Goal: Information Seeking & Learning: Find specific fact

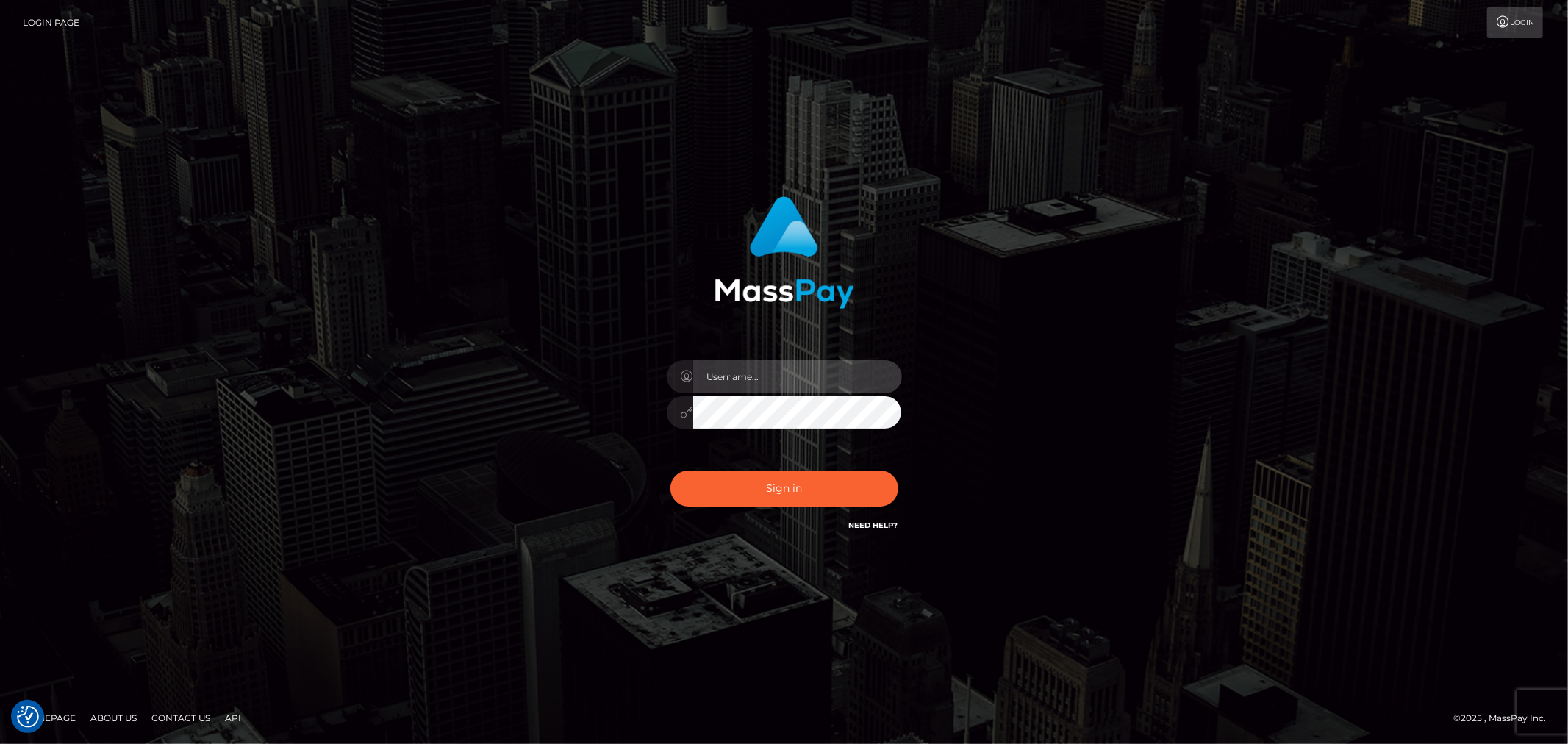
click at [769, 385] on input "text" at bounding box center [797, 377] width 209 height 33
type input "Ivan.B2"
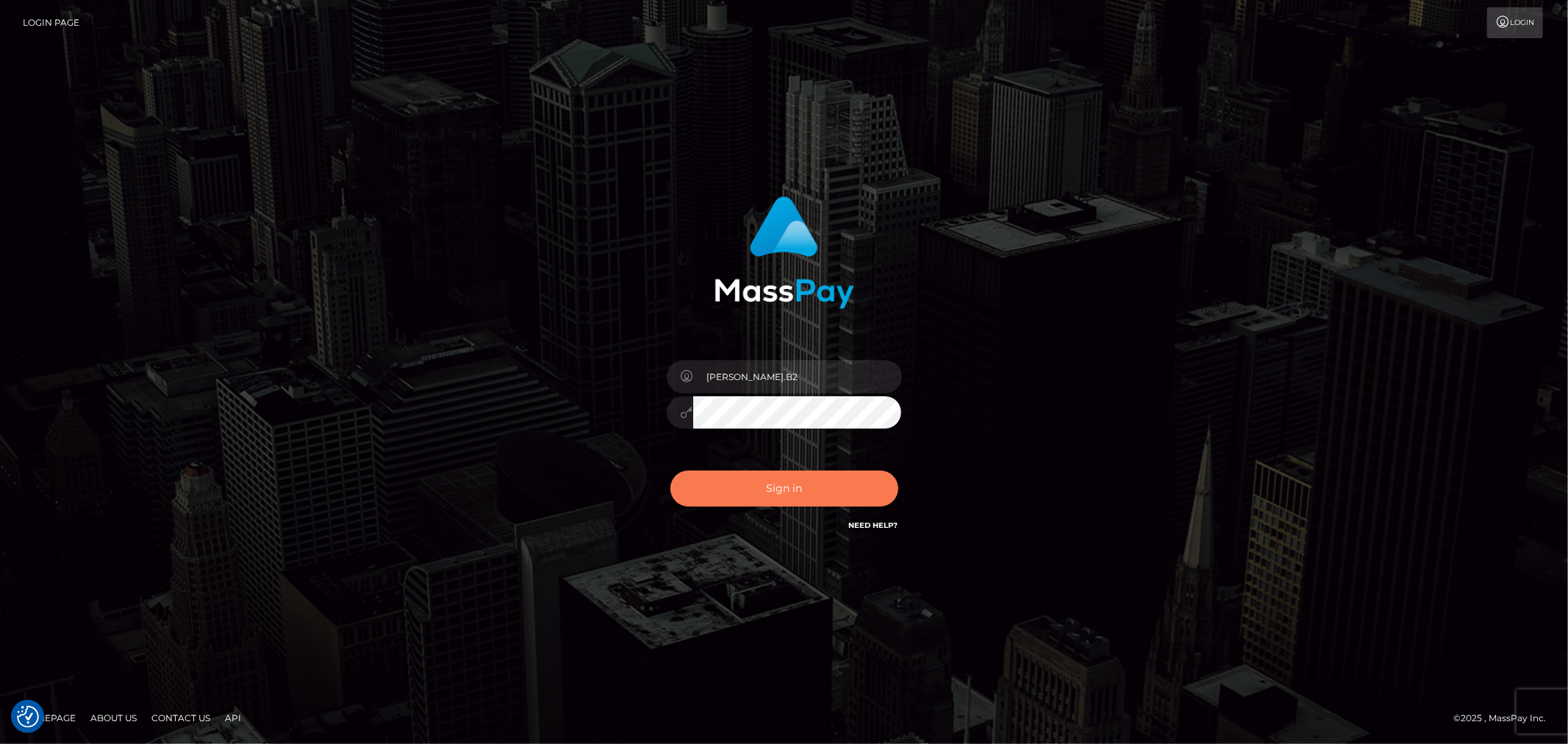
click at [732, 485] on button "Sign in" at bounding box center [784, 488] width 228 height 36
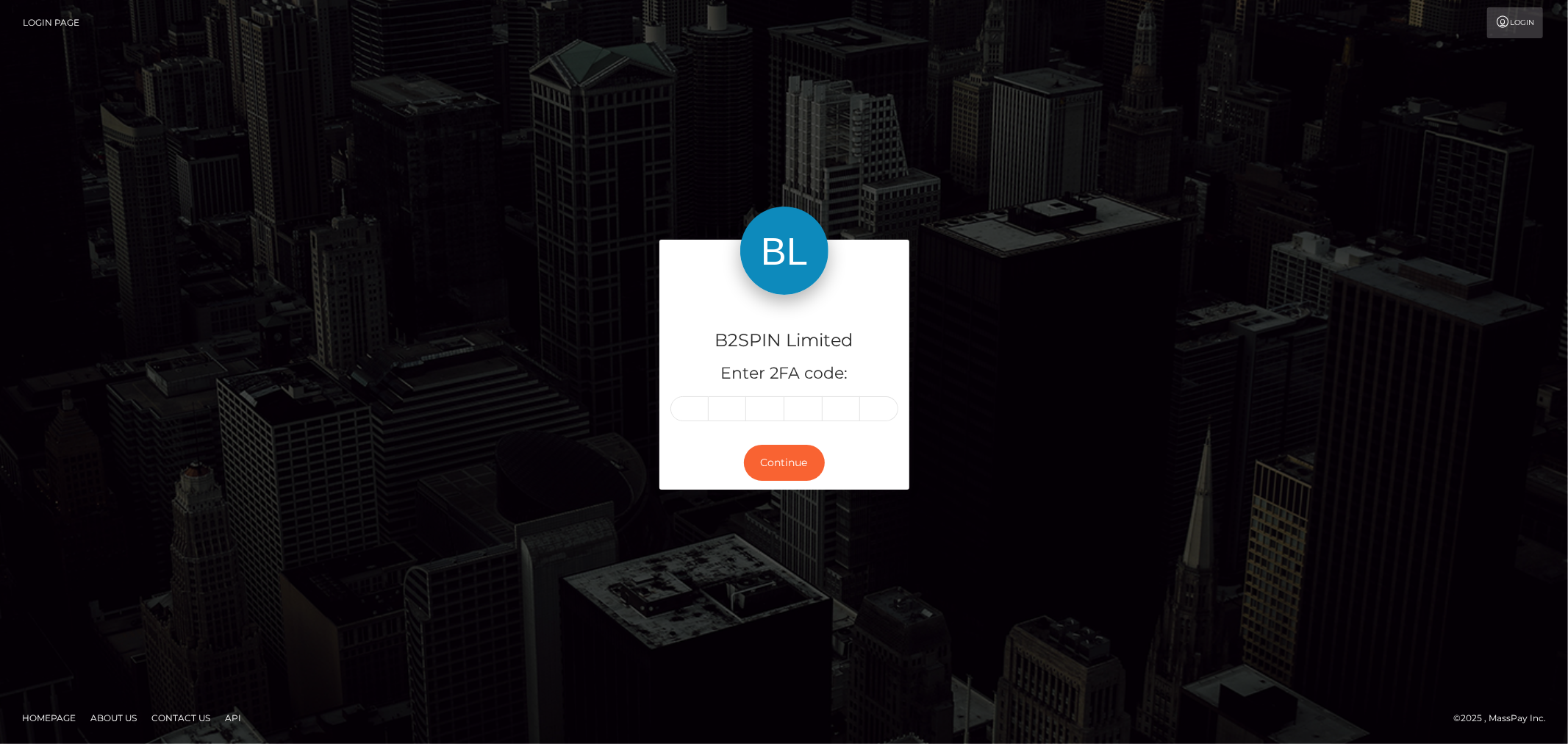
click at [694, 409] on input "text" at bounding box center [690, 408] width 38 height 25
type input "3"
type input "7"
type input "3"
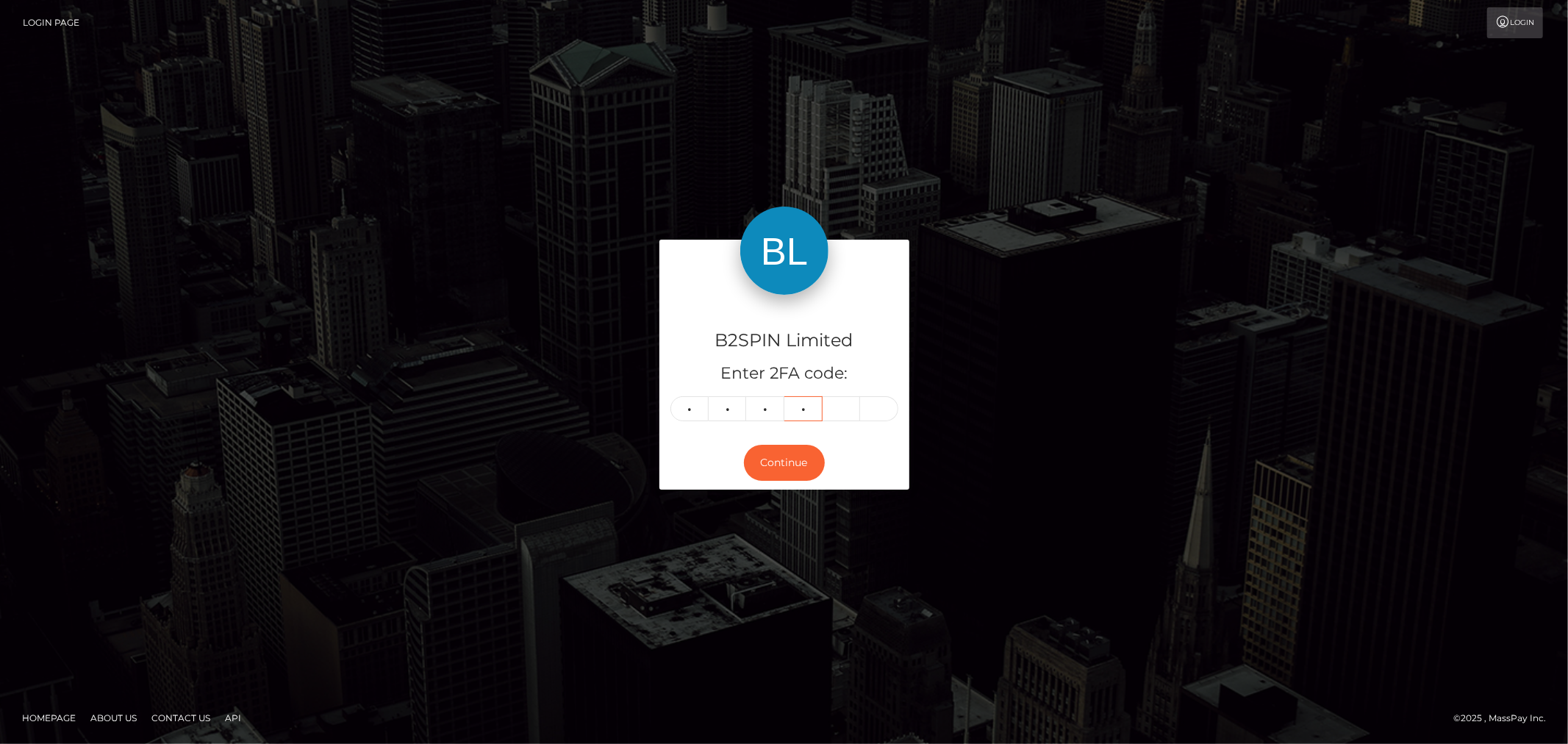
type input "4"
type input "3"
type input "6"
type input "7"
type input "3"
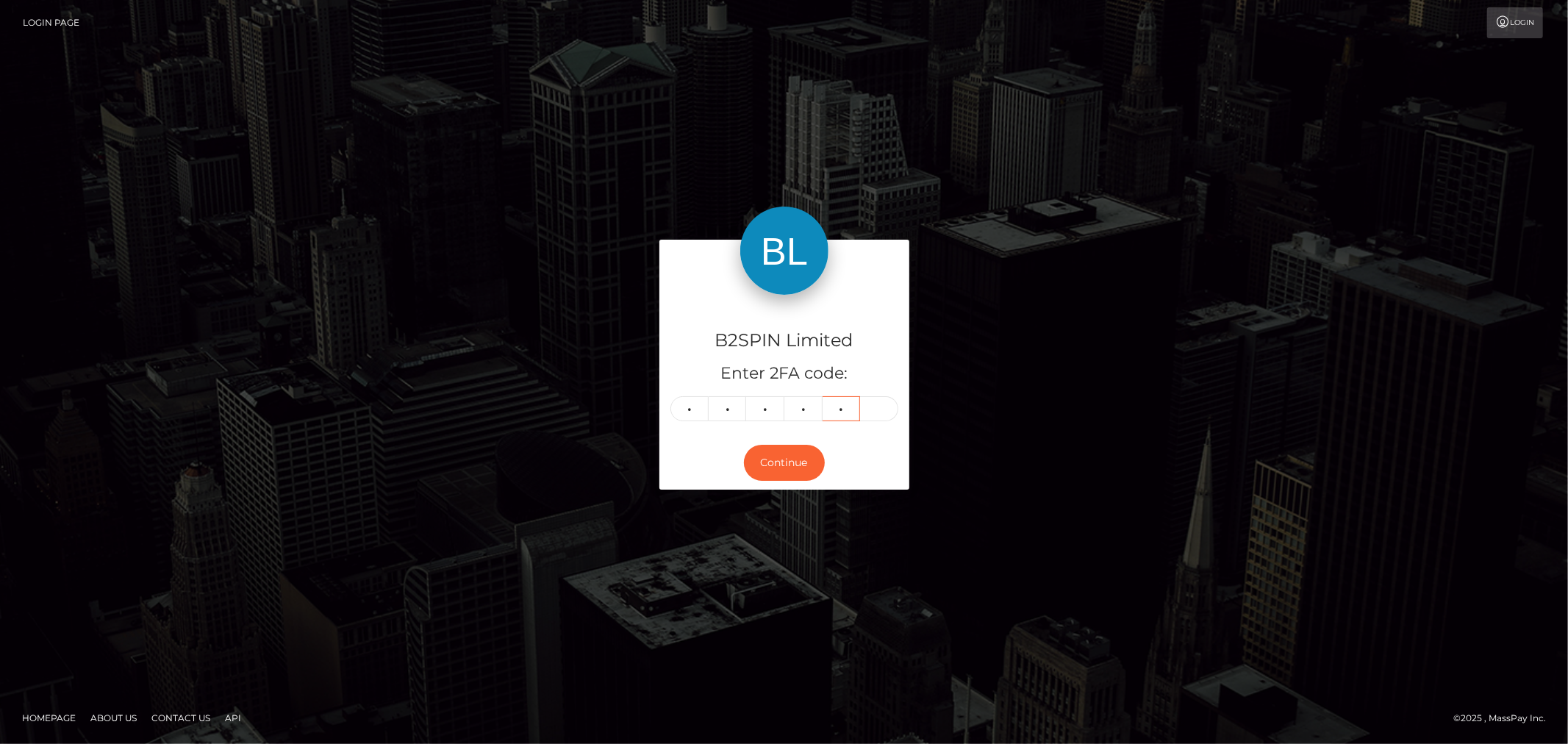
type input "2"
type input "4"
click at [815, 452] on button "Continue" at bounding box center [784, 462] width 81 height 36
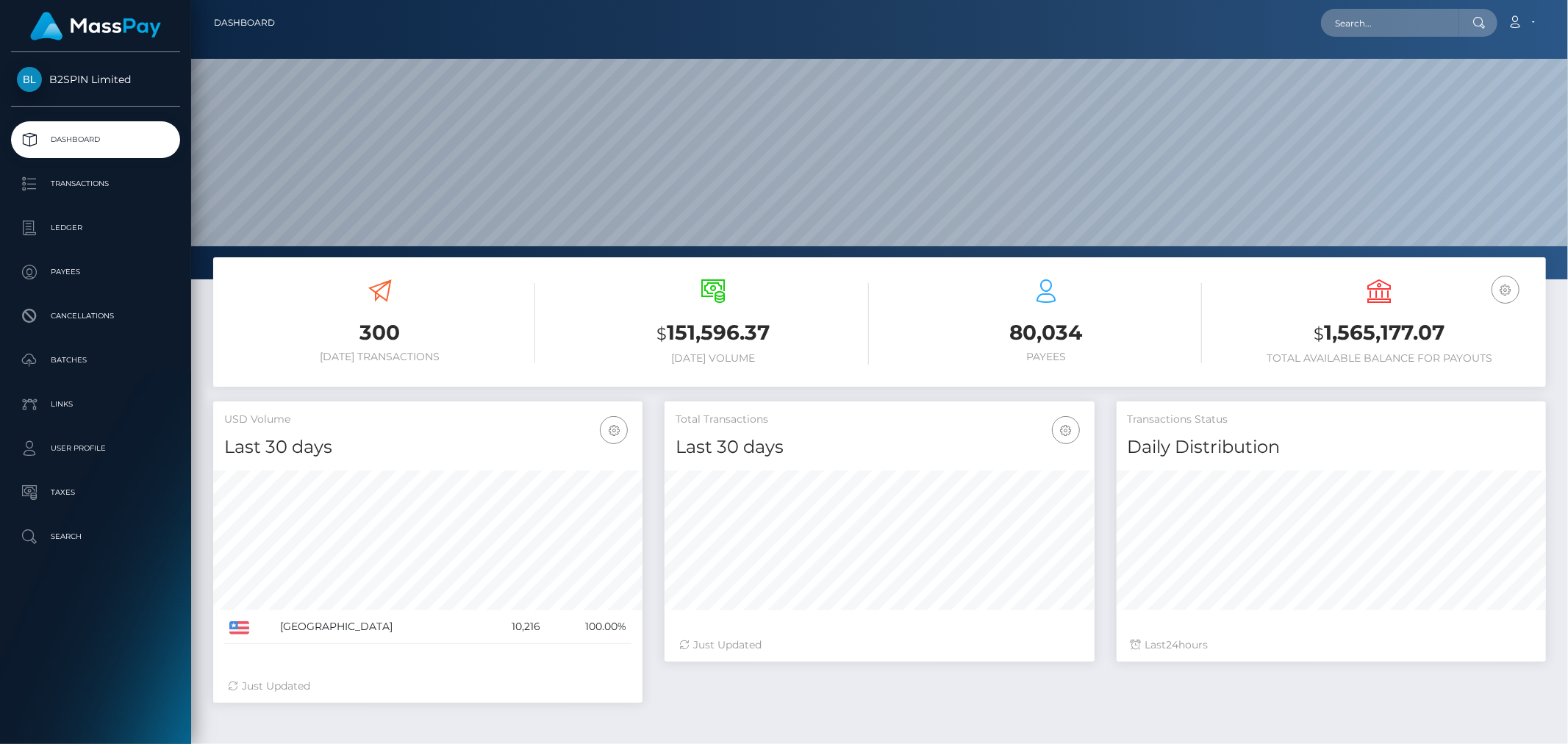
scroll to position [260, 429]
click at [1385, 339] on h3 "$ 1,565,177.07" at bounding box center [1379, 334] width 311 height 30
copy h3 "1,565,177.07"
click at [72, 226] on p "Ledger" at bounding box center [96, 228] width 158 height 22
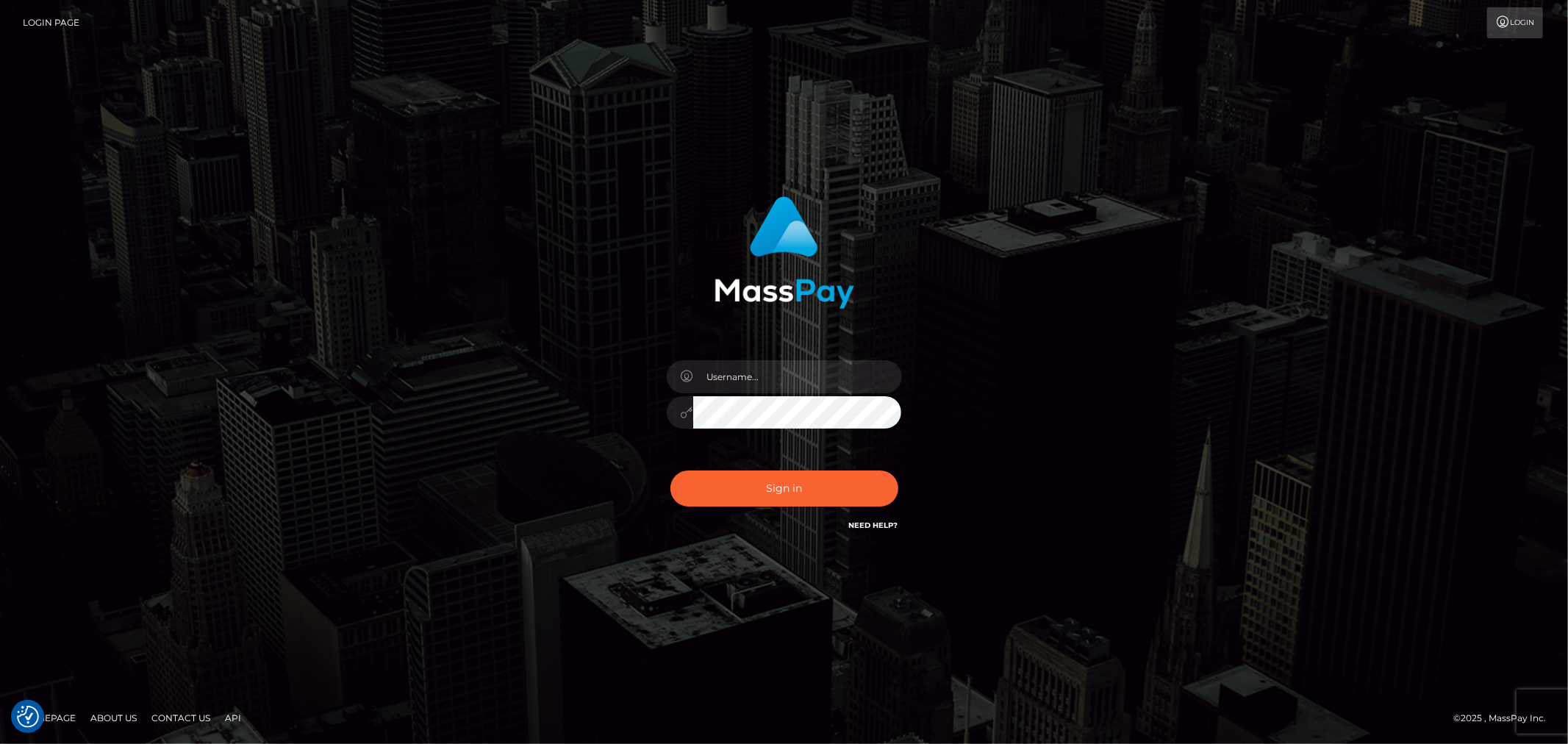
drag, startPoint x: 797, startPoint y: 394, endPoint x: 797, endPoint y: 384, distance: 10.0
click at [797, 384] on div at bounding box center [784, 405] width 257 height 112
click at [797, 378] on input "text" at bounding box center [797, 377] width 209 height 33
type input "Ivan.B2"
click at [842, 471] on button "Sign in" at bounding box center [784, 488] width 228 height 36
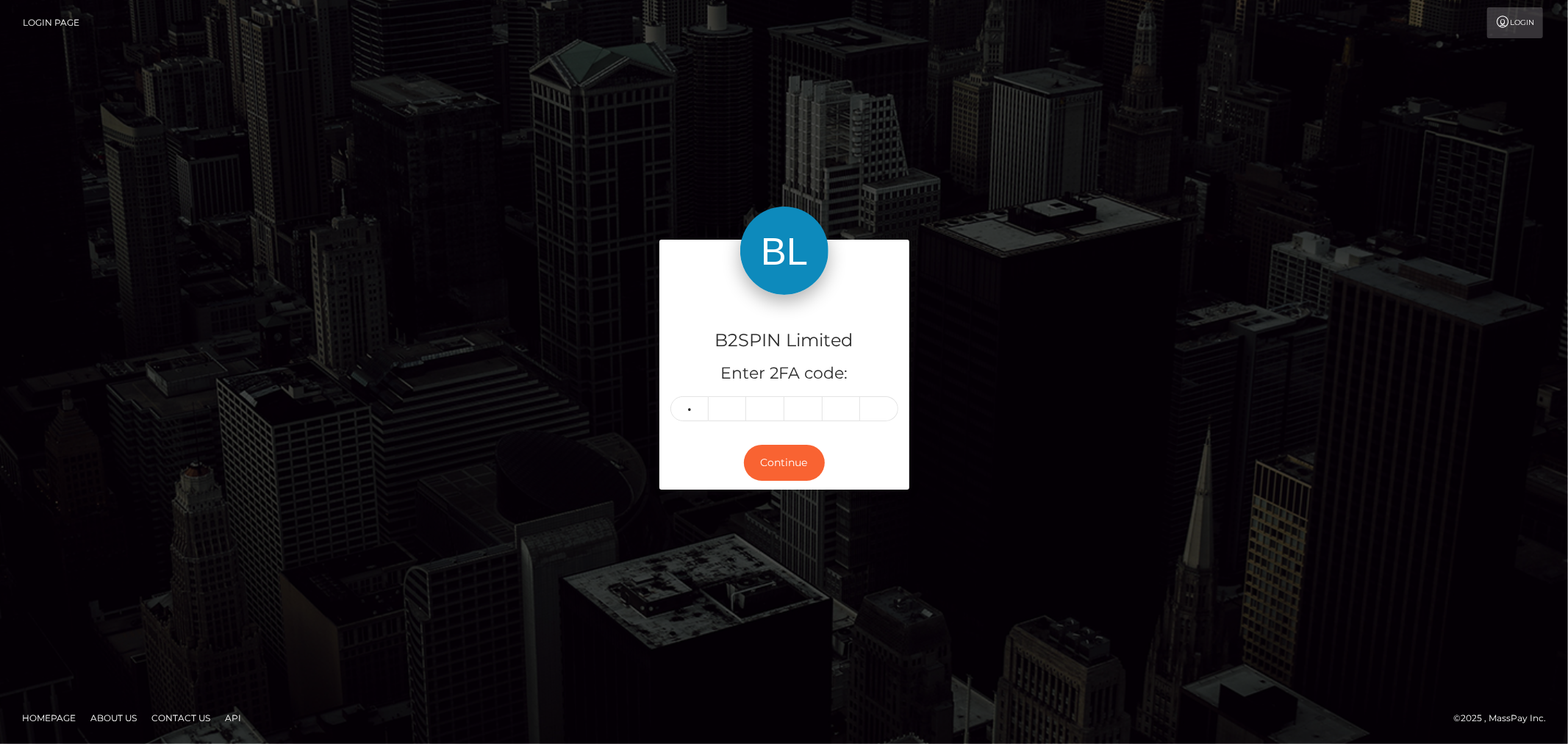
type input "3"
type input "7"
type input "3"
type input "2"
type input "7"
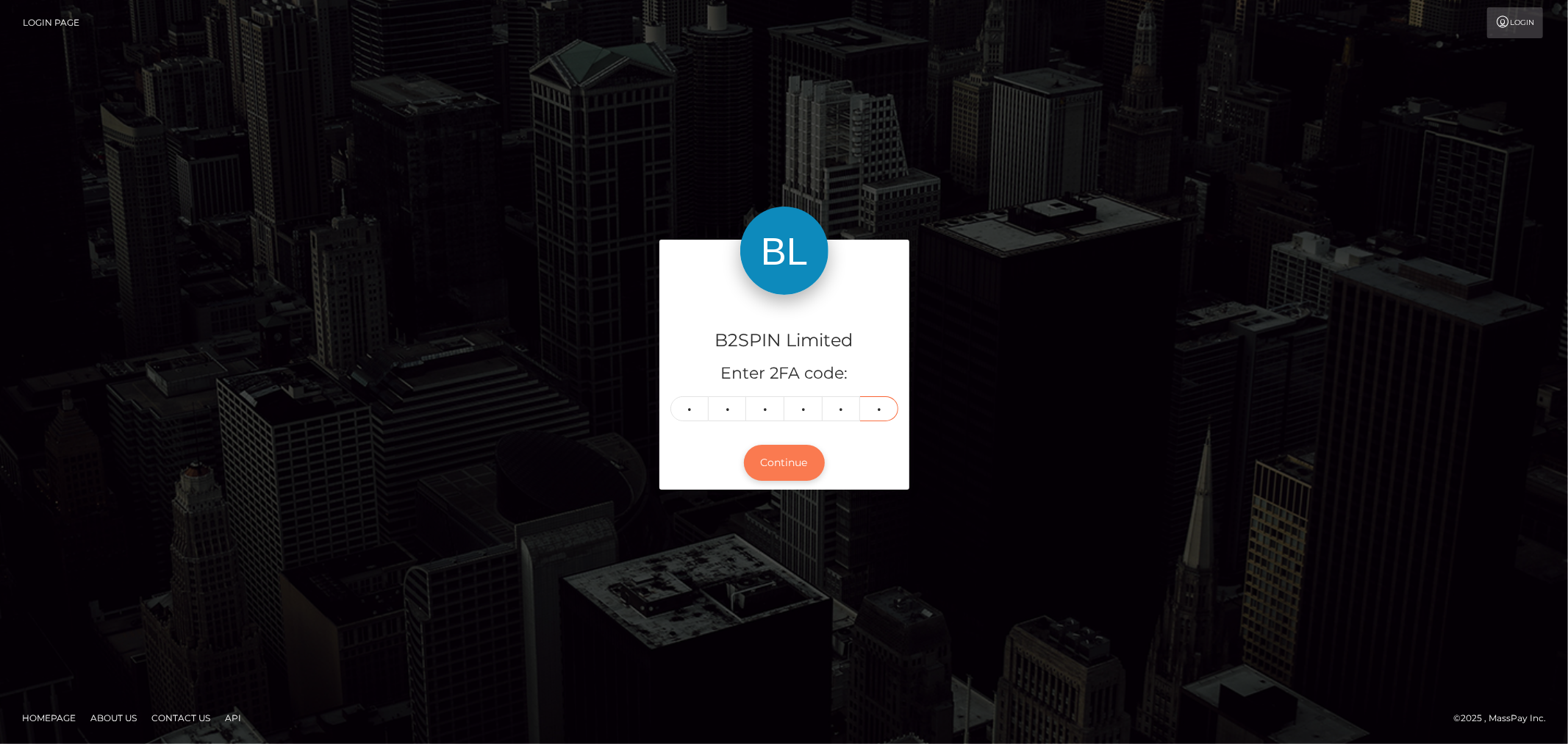
type input "1"
click at [791, 462] on button "Continue" at bounding box center [784, 462] width 81 height 36
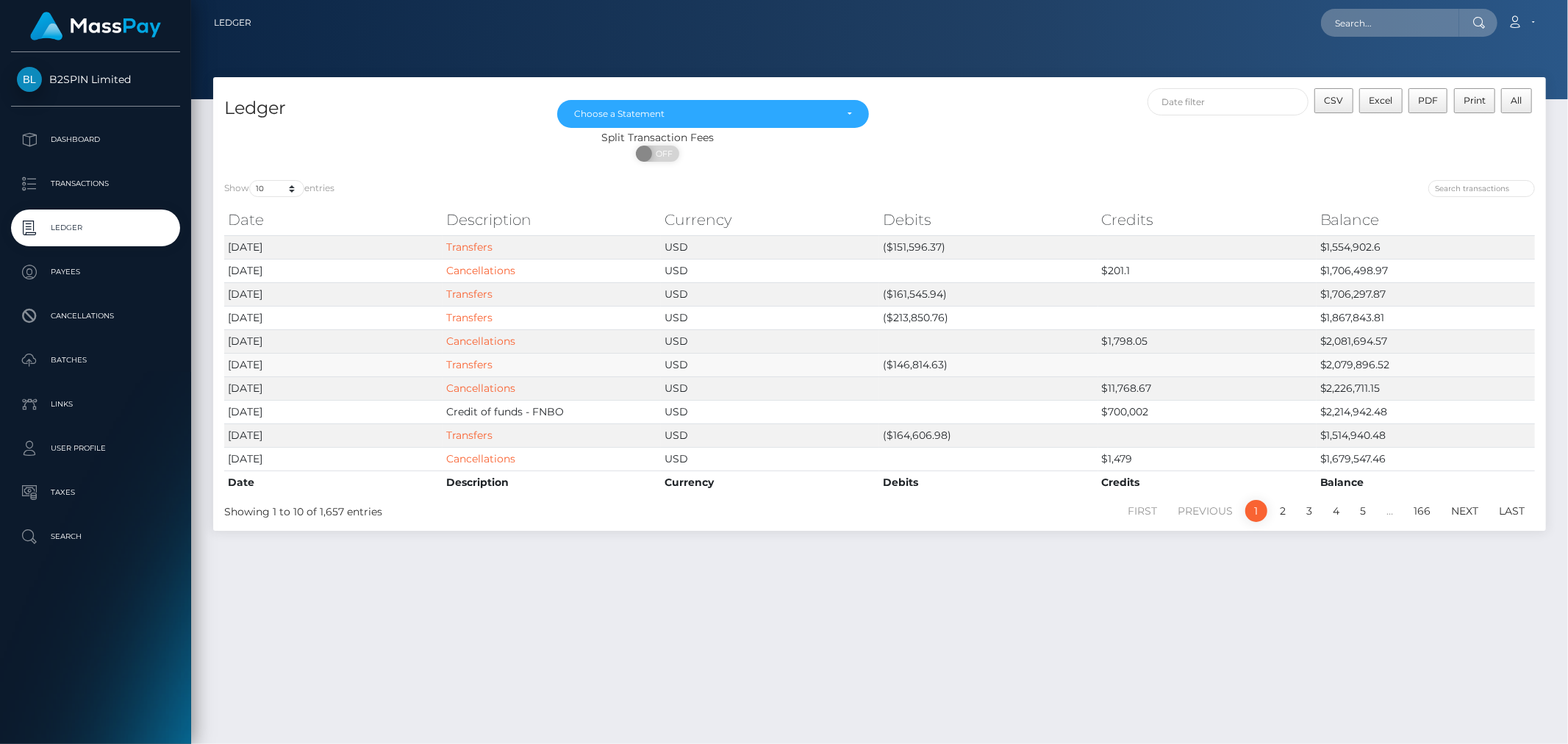
click at [909, 356] on td "($146,814.63)" at bounding box center [988, 365] width 218 height 24
copy td "146,814.63"
click at [923, 311] on td "($213,850.76)" at bounding box center [988, 318] width 218 height 24
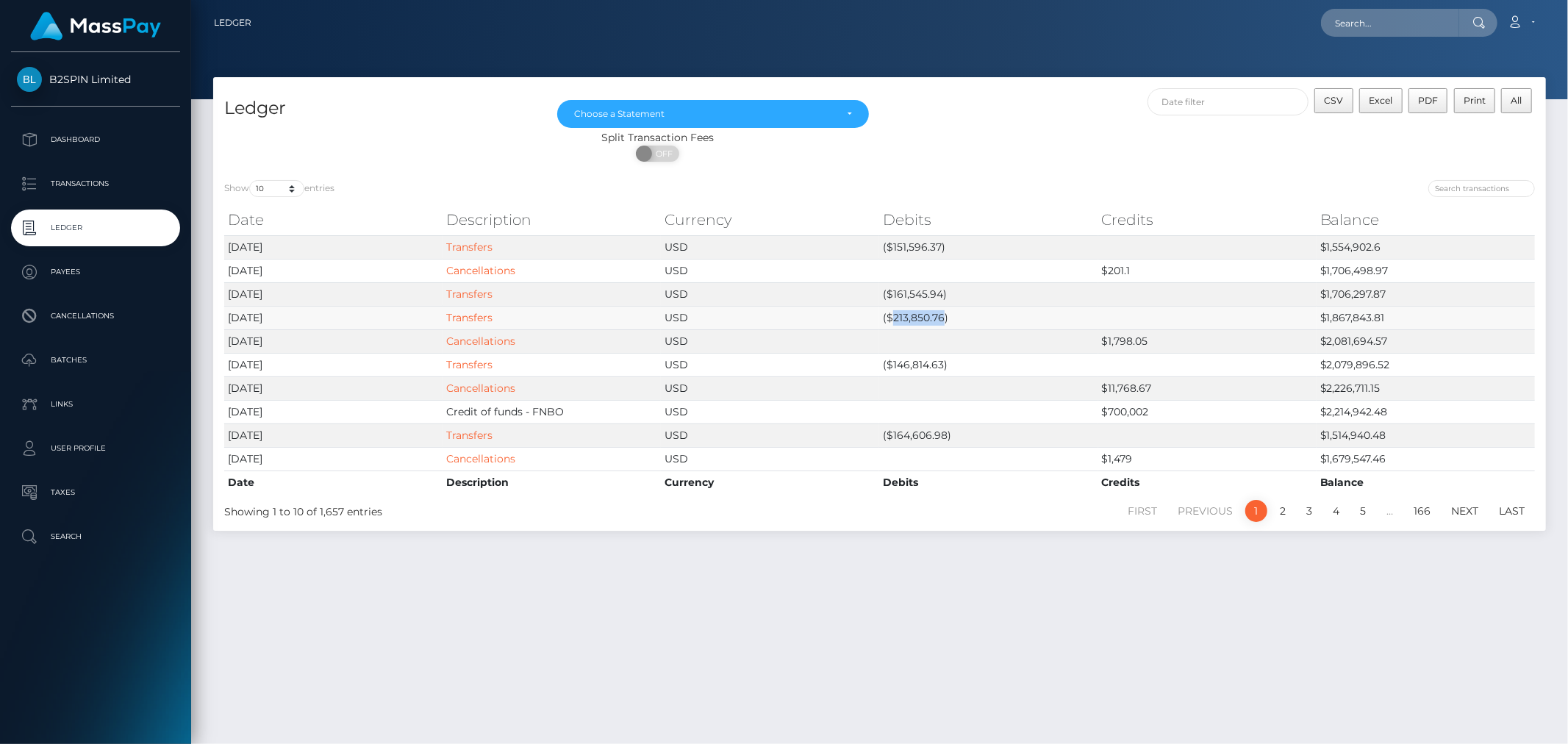
copy td "213,850.76"
click at [915, 290] on td "($161,545.94)" at bounding box center [988, 294] width 218 height 24
copy td "161,545.94"
click at [926, 245] on td "($151,596.37)" at bounding box center [988, 247] width 218 height 24
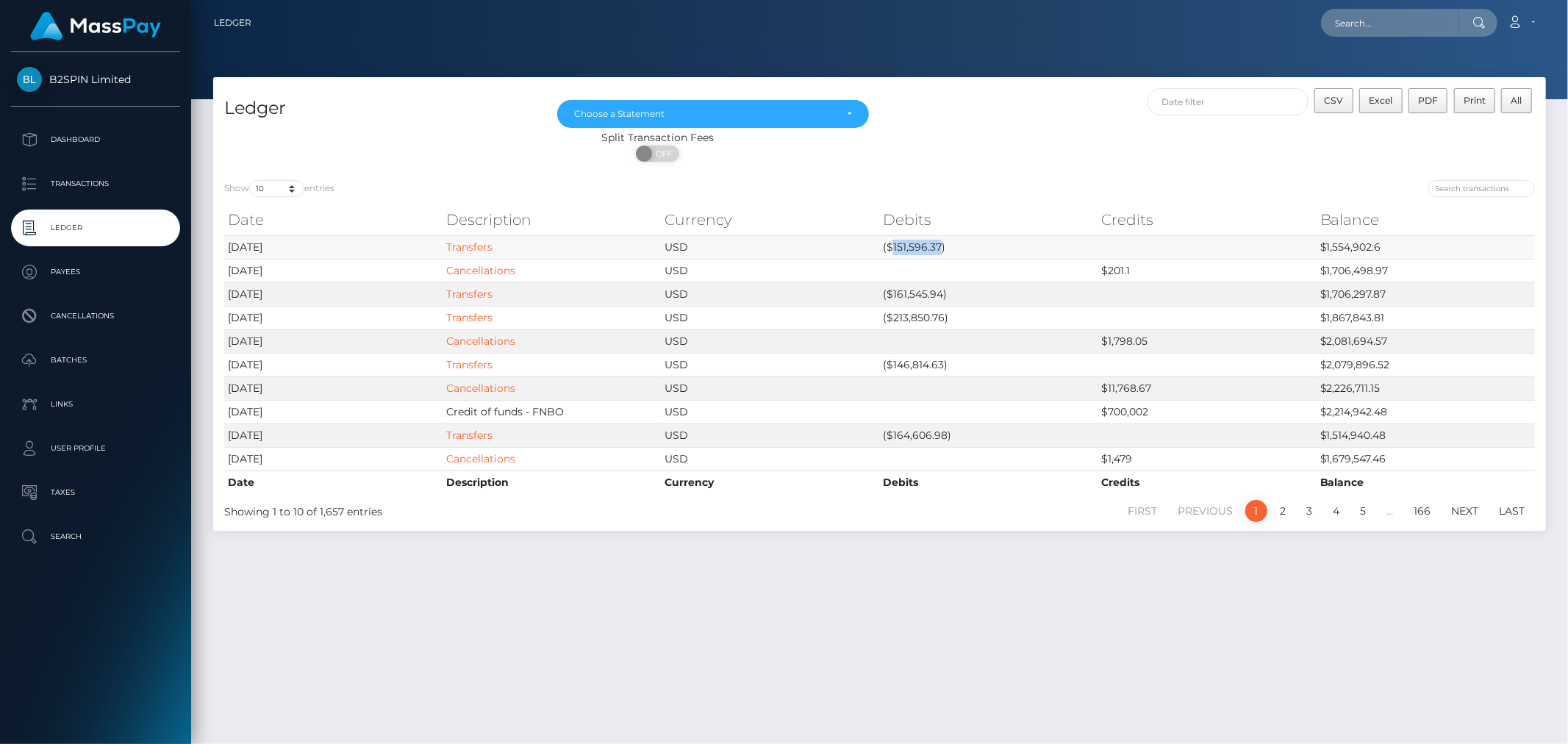
click at [926, 245] on td "($151,596.37)" at bounding box center [988, 247] width 218 height 24
copy td "151,596.37"
